Goal: Information Seeking & Learning: Learn about a topic

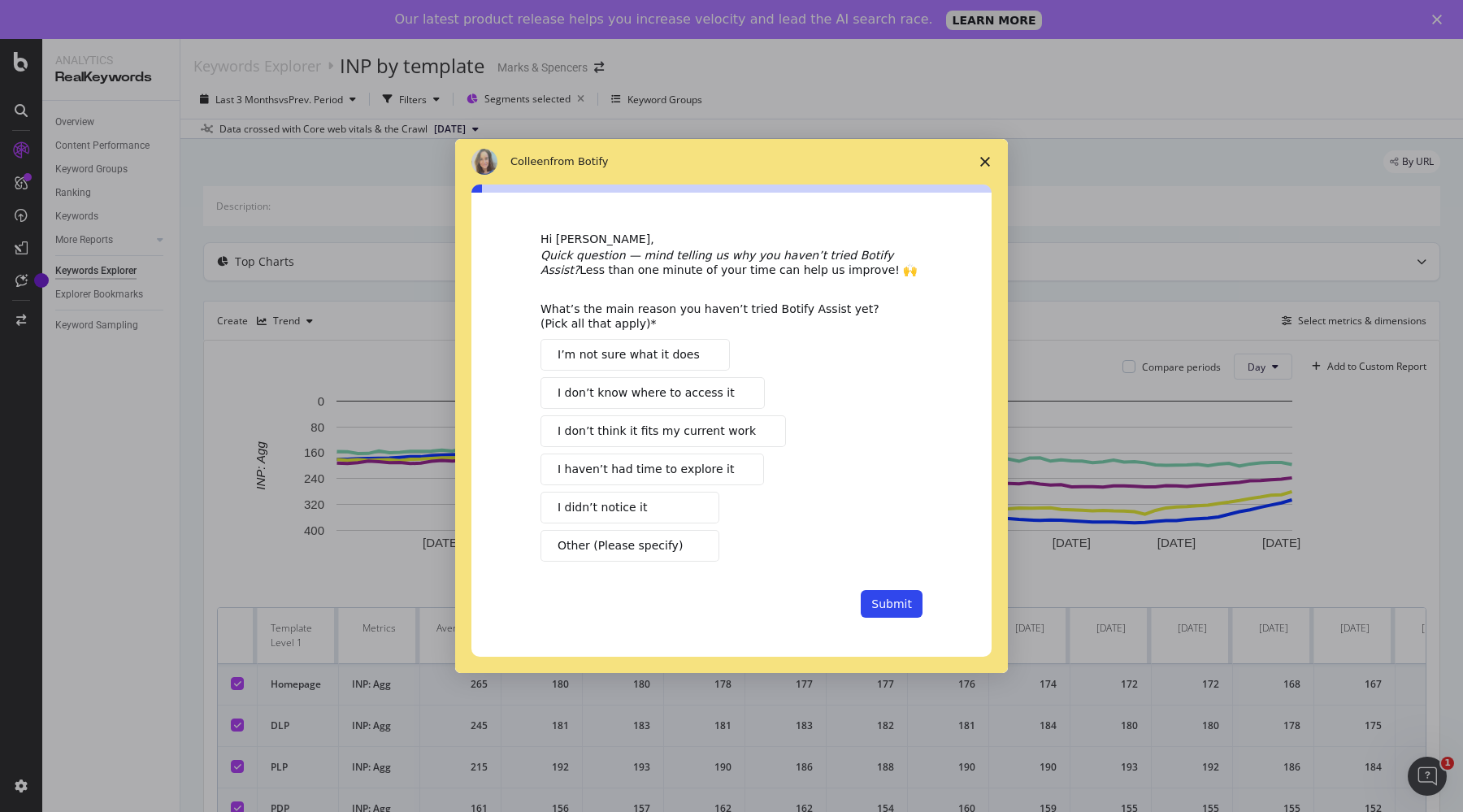
click at [982, 166] on span "Close survey" at bounding box center [984, 161] width 45 height 45
